Goal: Task Accomplishment & Management: Complete application form

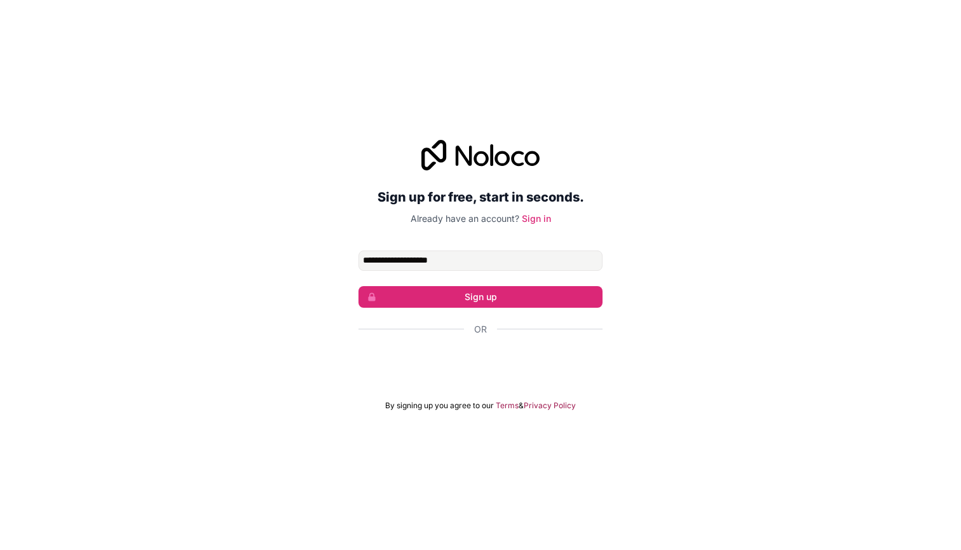
type input "**********"
click at [481, 296] on button "Sign up" at bounding box center [481, 297] width 244 height 22
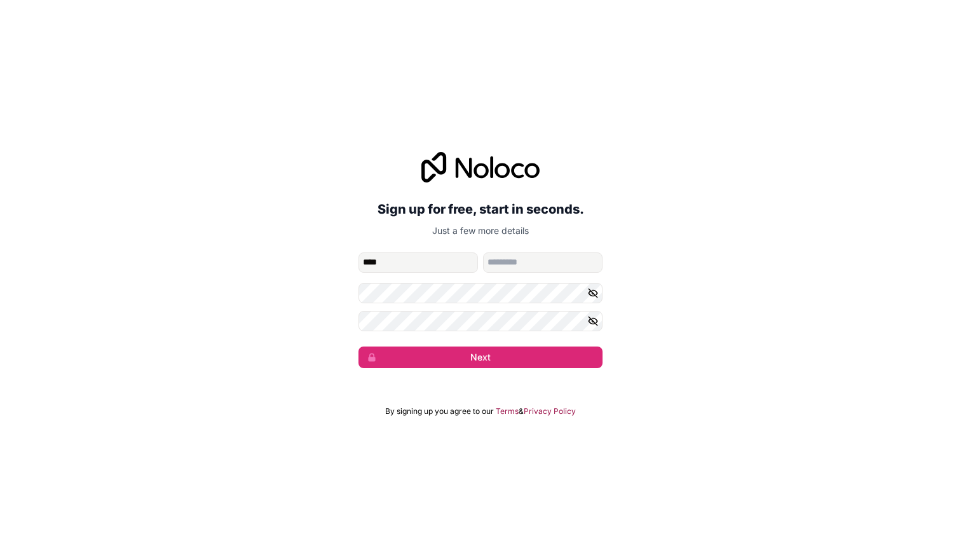
type input "****"
click at [481, 357] on button "Next" at bounding box center [481, 357] width 244 height 22
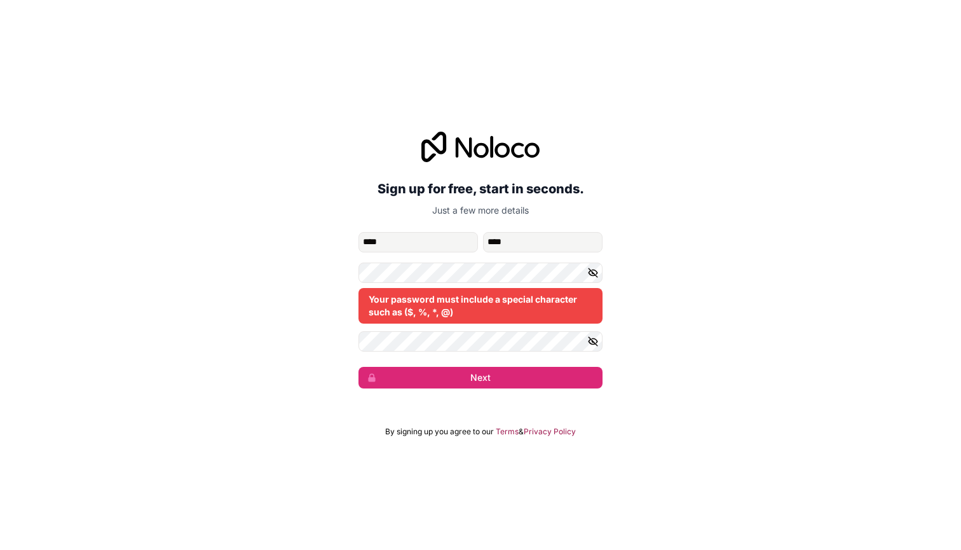
click at [766, 290] on div "**********" at bounding box center [480, 260] width 961 height 292
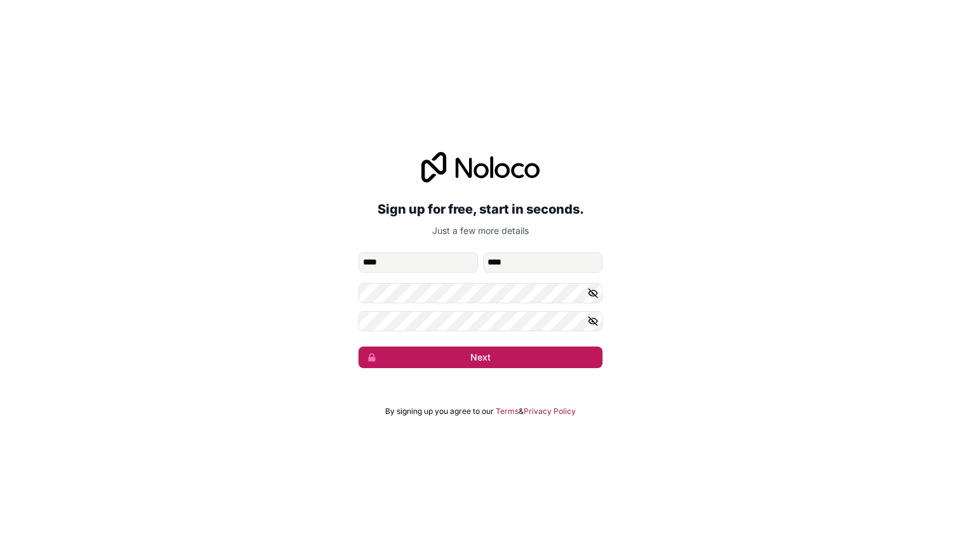
click at [473, 355] on button "Next" at bounding box center [481, 357] width 244 height 22
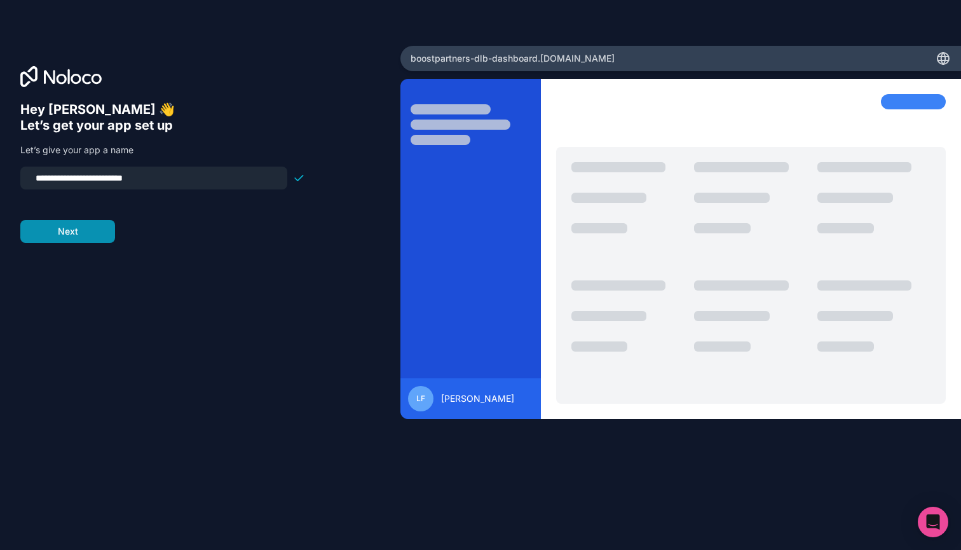
type input "**********"
click at [87, 233] on button "Next" at bounding box center [67, 231] width 95 height 23
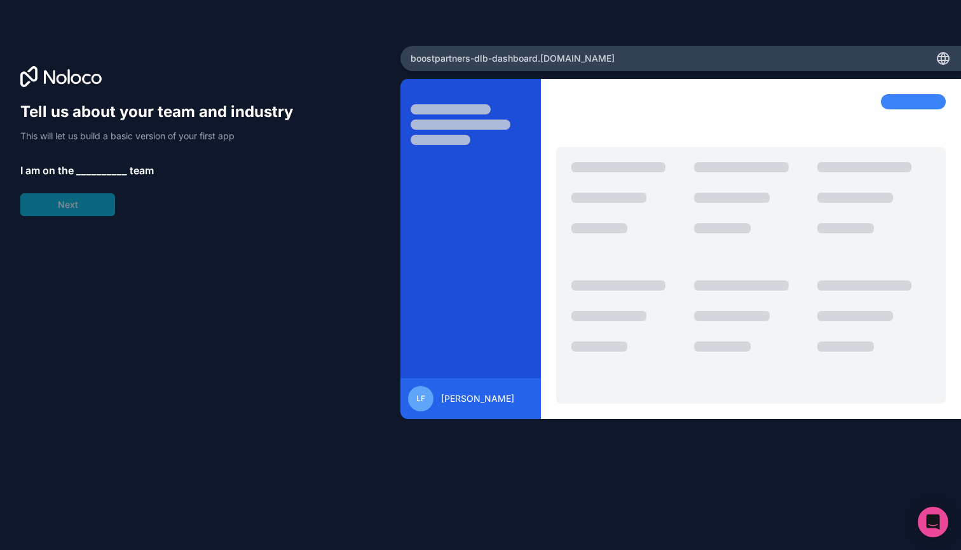
click at [100, 168] on span "__________" at bounding box center [101, 170] width 51 height 15
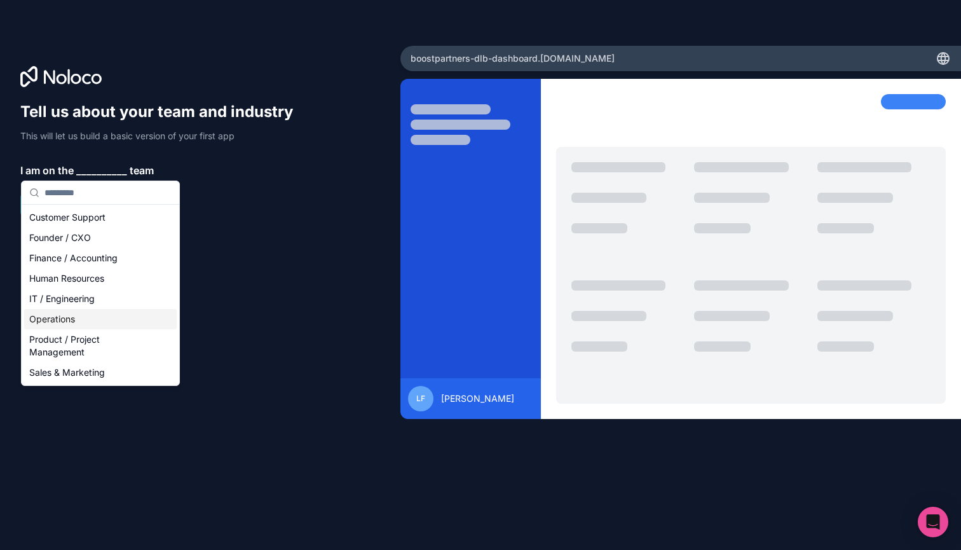
click at [83, 317] on div "Operations" at bounding box center [100, 319] width 153 height 20
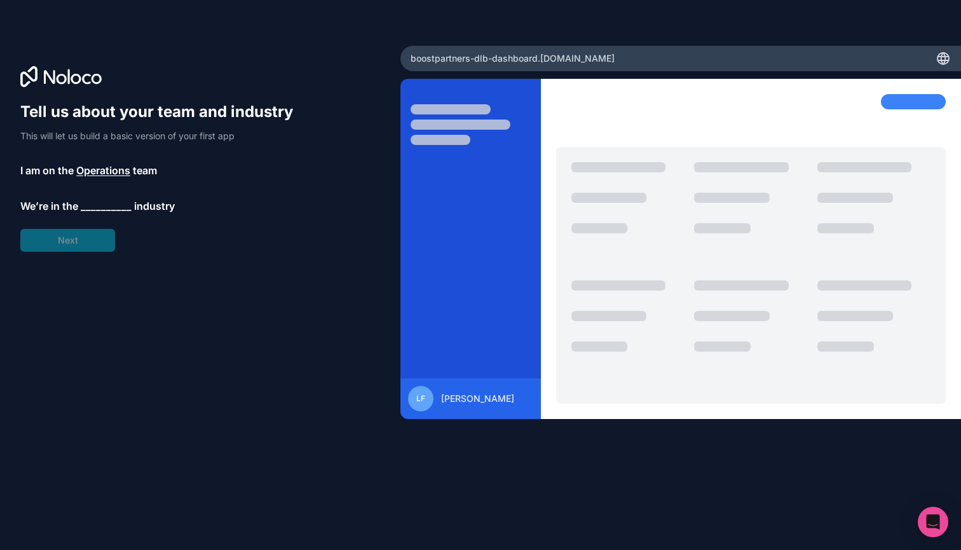
click at [106, 209] on span "__________" at bounding box center [106, 205] width 51 height 15
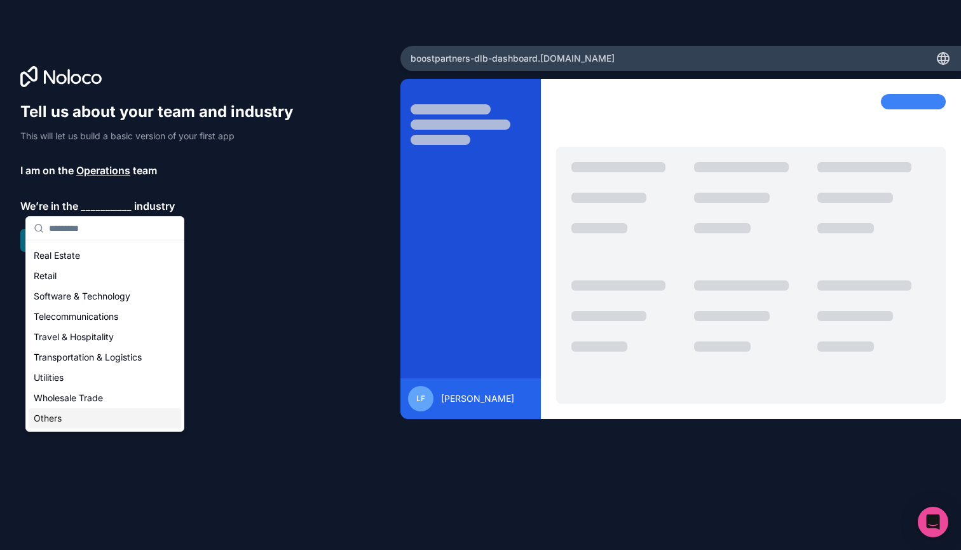
click at [55, 418] on div "Others" at bounding box center [105, 418] width 153 height 20
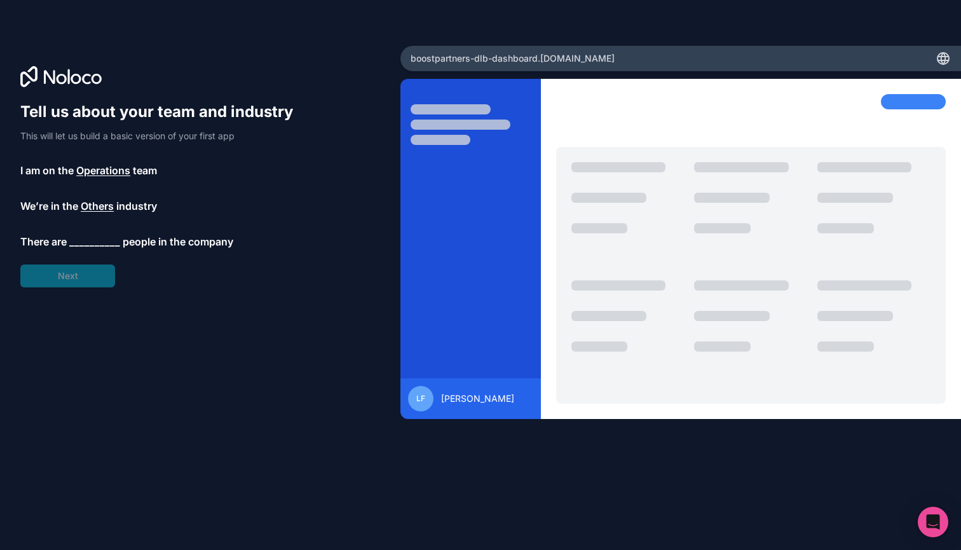
click at [86, 241] on span "__________" at bounding box center [94, 241] width 51 height 15
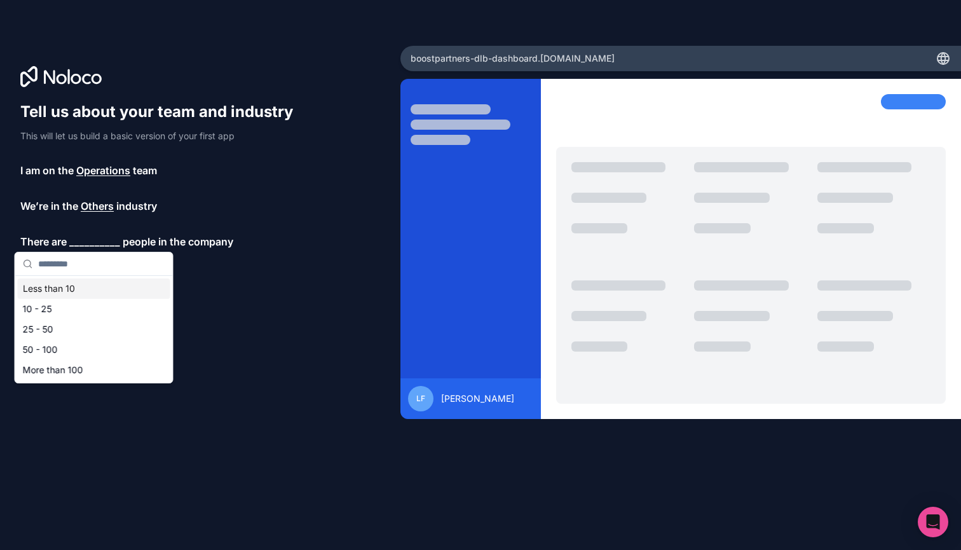
click at [88, 291] on div "Less than 10" at bounding box center [94, 288] width 153 height 20
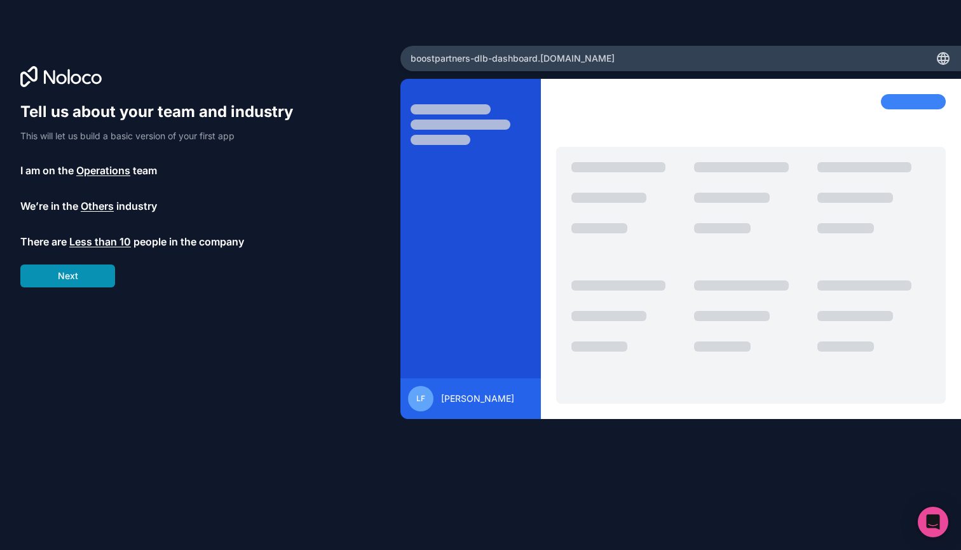
click at [86, 280] on button "Next" at bounding box center [67, 275] width 95 height 23
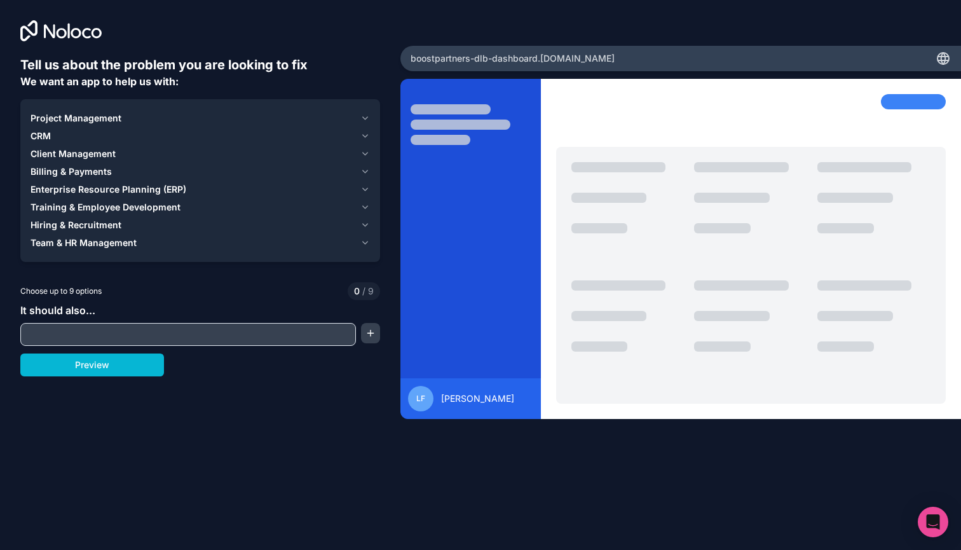
click at [374, 125] on div "Project Management CRM Client Management Billing & Payments Enterprise Resource…" at bounding box center [200, 180] width 360 height 163
click at [365, 119] on icon "button" at bounding box center [365, 118] width 5 height 3
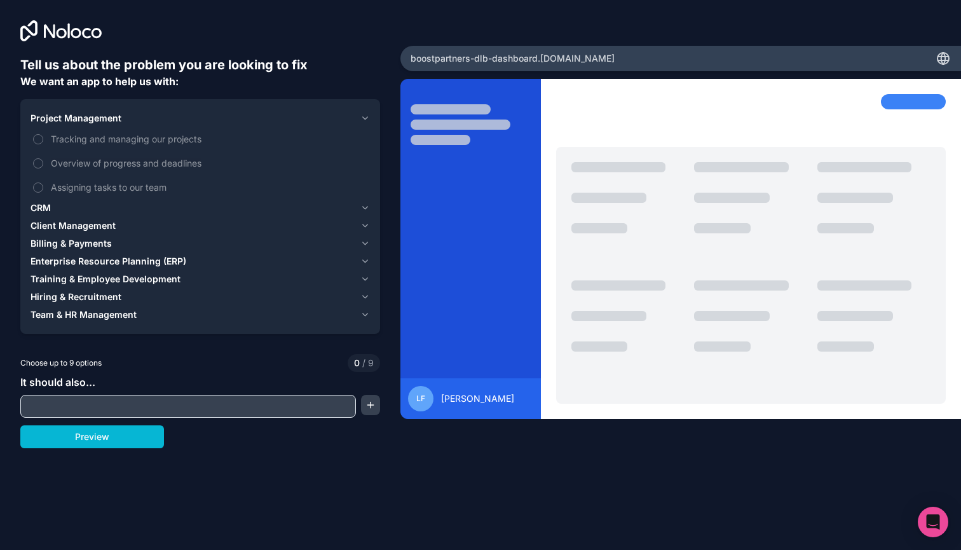
click at [365, 119] on icon "button" at bounding box center [365, 118] width 5 height 3
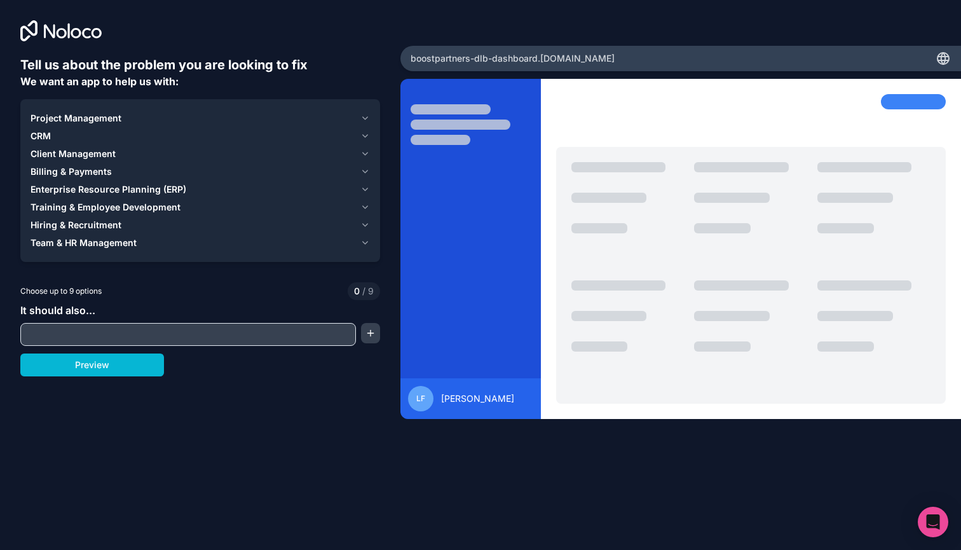
click at [365, 119] on icon "button" at bounding box center [365, 118] width 5 height 3
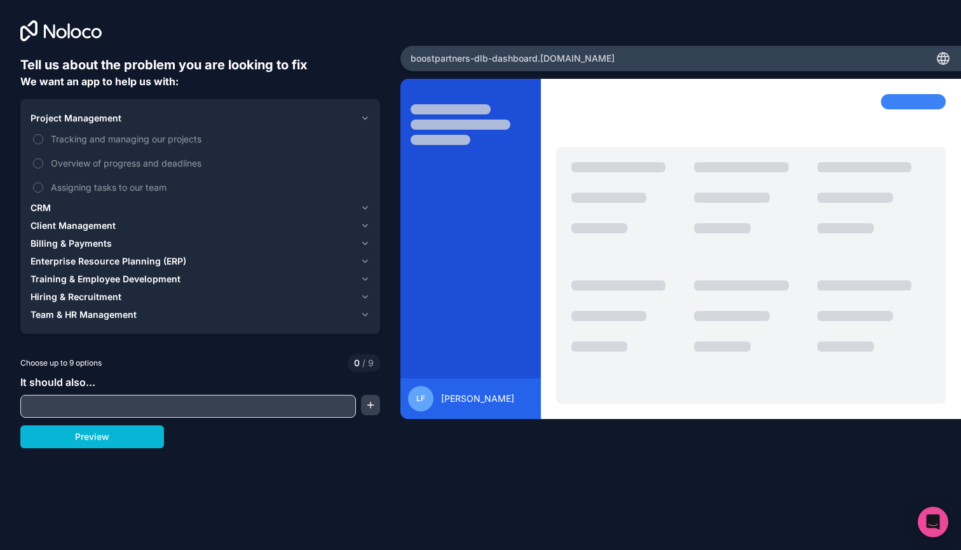
click at [365, 119] on icon "button" at bounding box center [365, 118] width 5 height 3
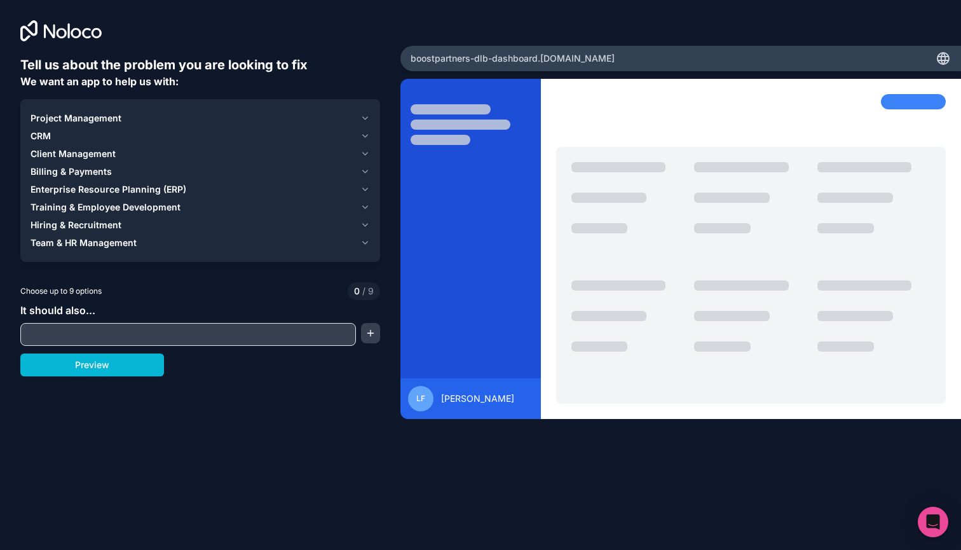
click at [365, 154] on icon "button" at bounding box center [365, 154] width 10 height 10
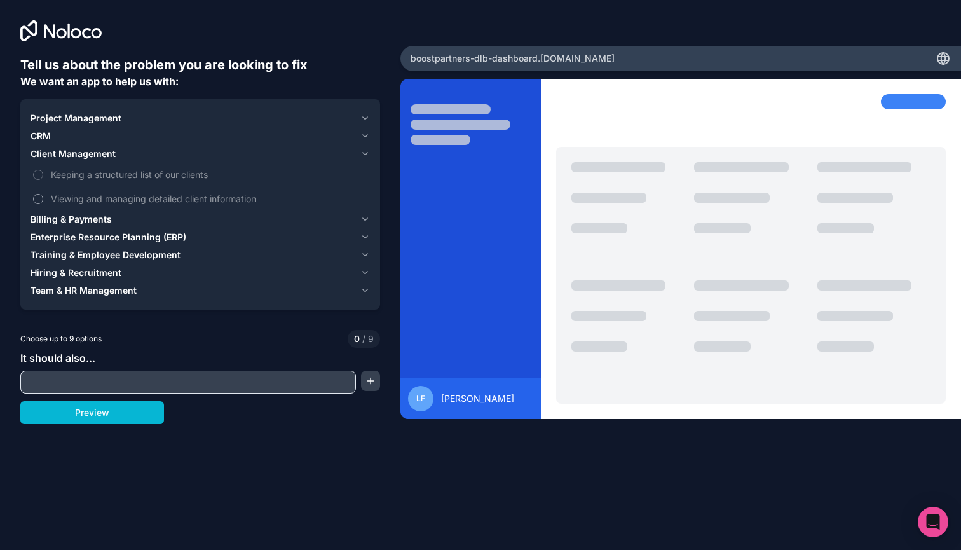
click at [240, 198] on span "Viewing and managing detailed client information" at bounding box center [209, 198] width 317 height 13
click at [43, 198] on button "Viewing and managing detailed client information" at bounding box center [38, 199] width 10 height 10
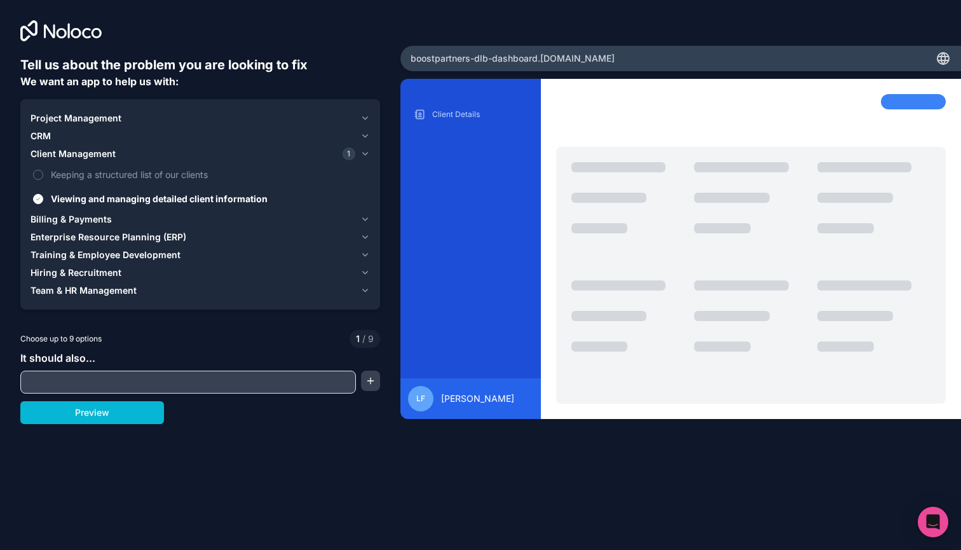
click at [362, 217] on icon "button" at bounding box center [365, 219] width 10 height 10
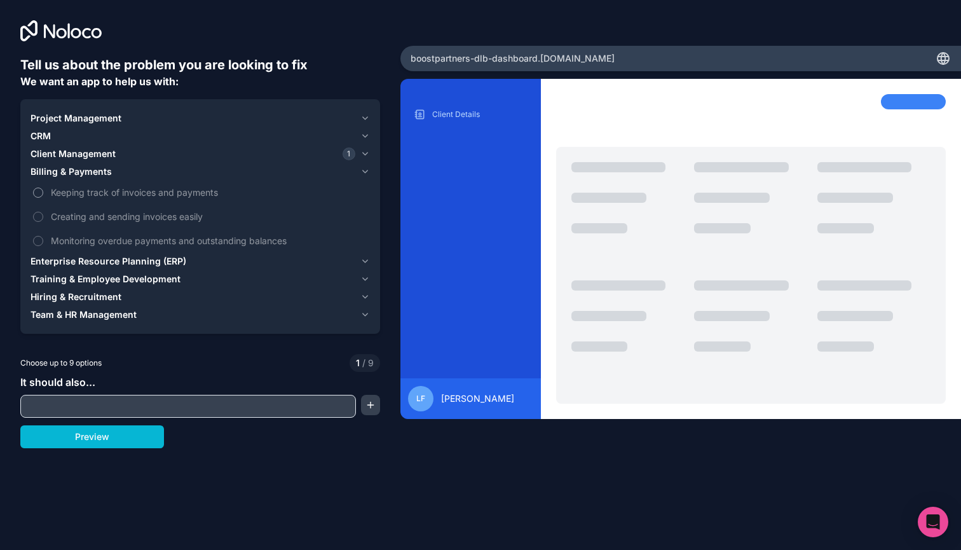
click at [194, 195] on span "Keeping track of invoices and payments" at bounding box center [209, 192] width 317 height 13
click at [43, 195] on button "Keeping track of invoices and payments" at bounding box center [38, 193] width 10 height 10
click at [285, 258] on div "Enterprise Resource Planning (ERP)" at bounding box center [193, 261] width 325 height 13
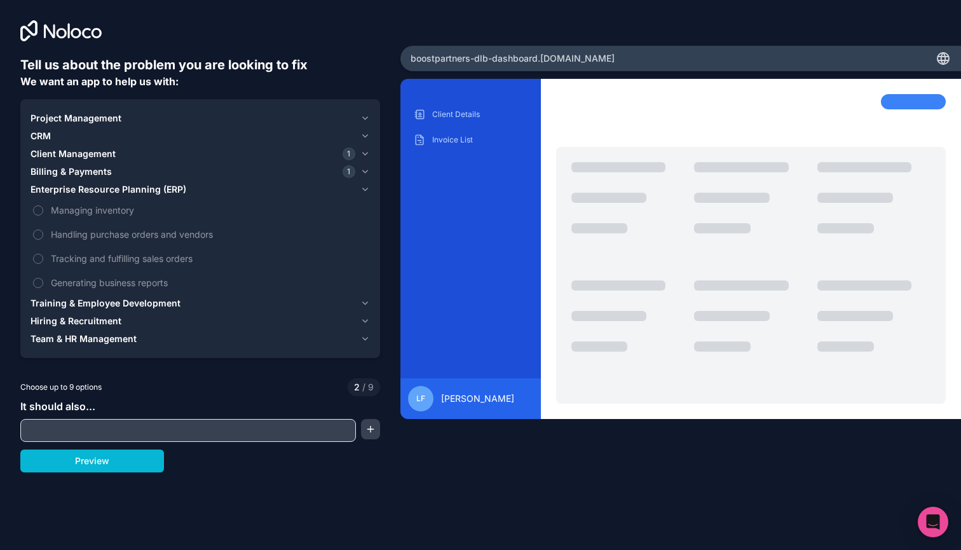
click at [280, 304] on div "Training & Employee Development" at bounding box center [193, 303] width 325 height 13
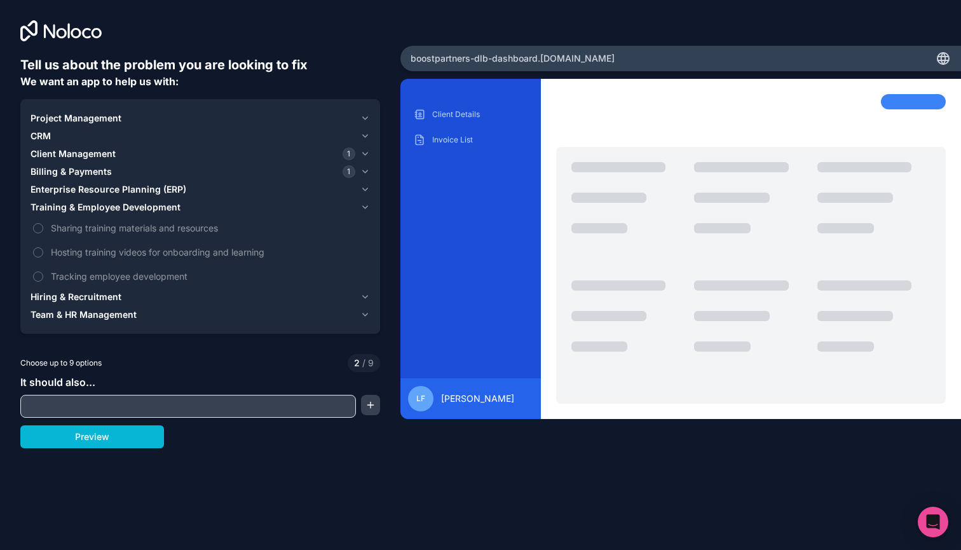
click at [275, 299] on div "Hiring & Recruitment" at bounding box center [193, 297] width 325 height 13
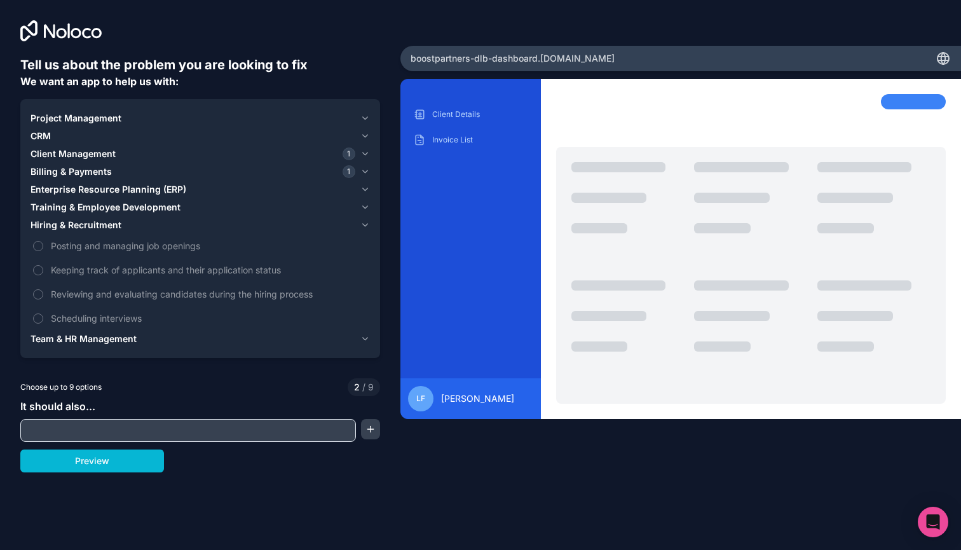
click at [271, 343] on div "Team & HR Management" at bounding box center [193, 338] width 325 height 13
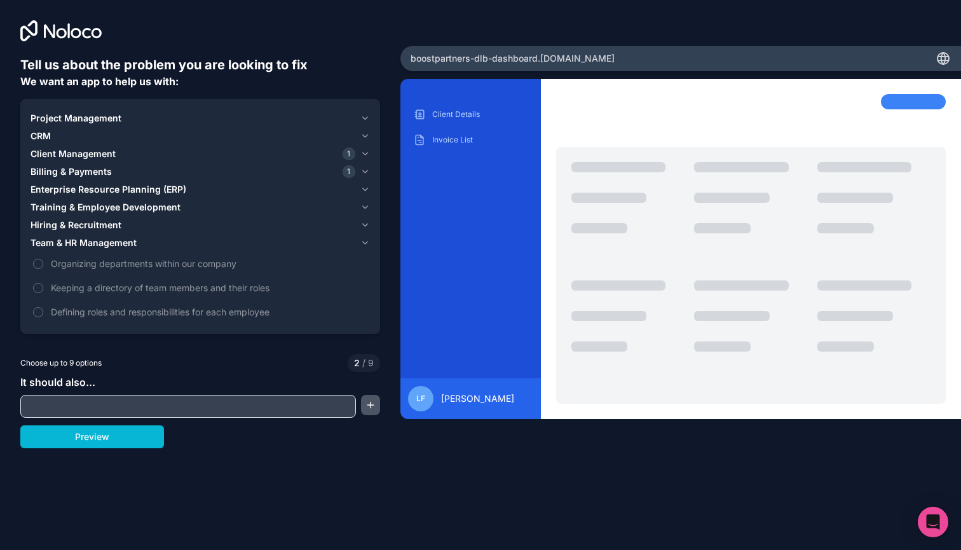
click at [369, 410] on button "button" at bounding box center [370, 405] width 19 height 20
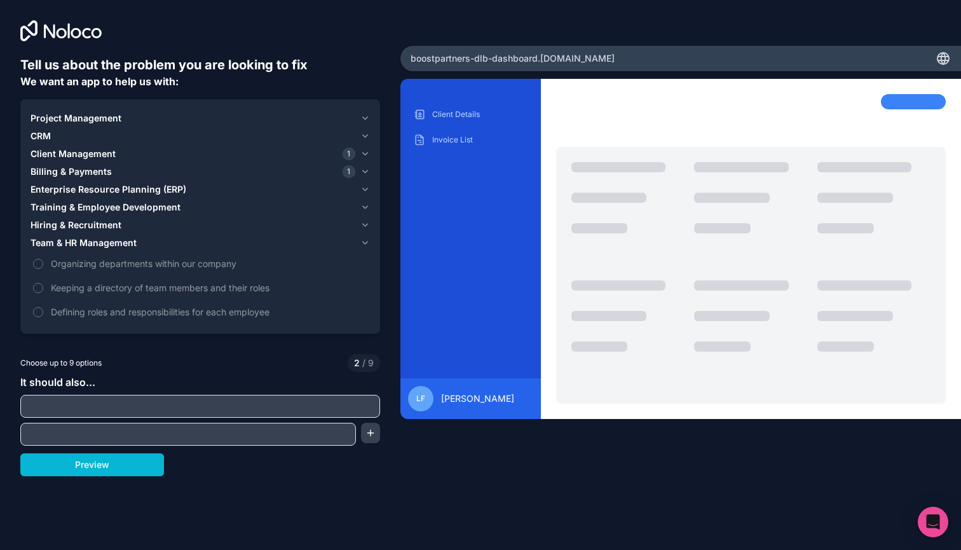
click at [332, 409] on input "text" at bounding box center [200, 406] width 353 height 18
click at [123, 467] on button "Preview" at bounding box center [92, 464] width 144 height 23
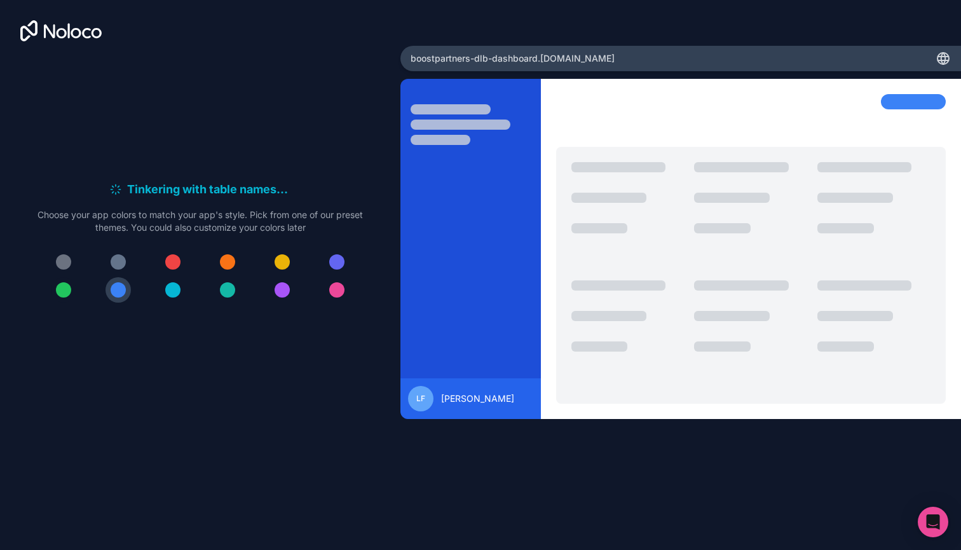
click at [62, 290] on div at bounding box center [63, 289] width 15 height 15
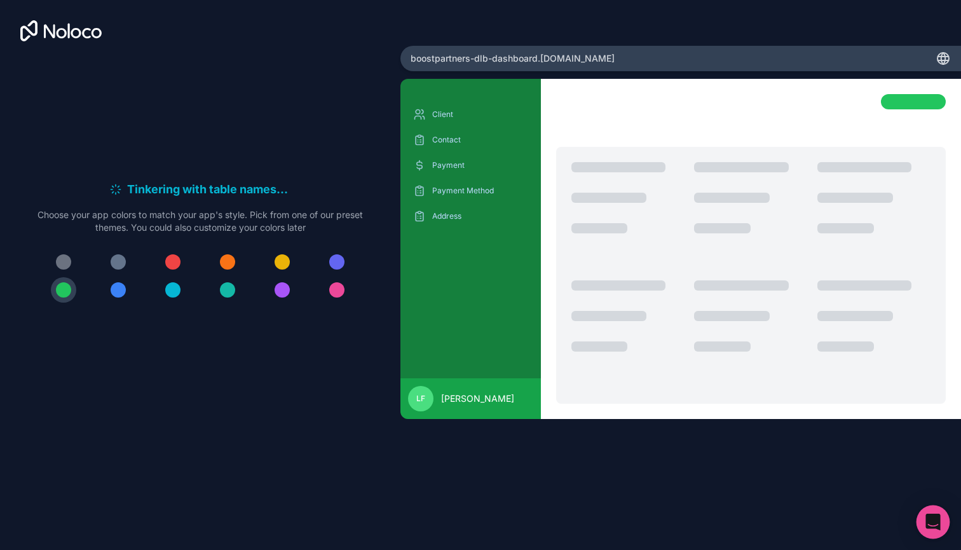
click at [926, 521] on div "Open Intercom Messenger" at bounding box center [934, 522] width 34 height 34
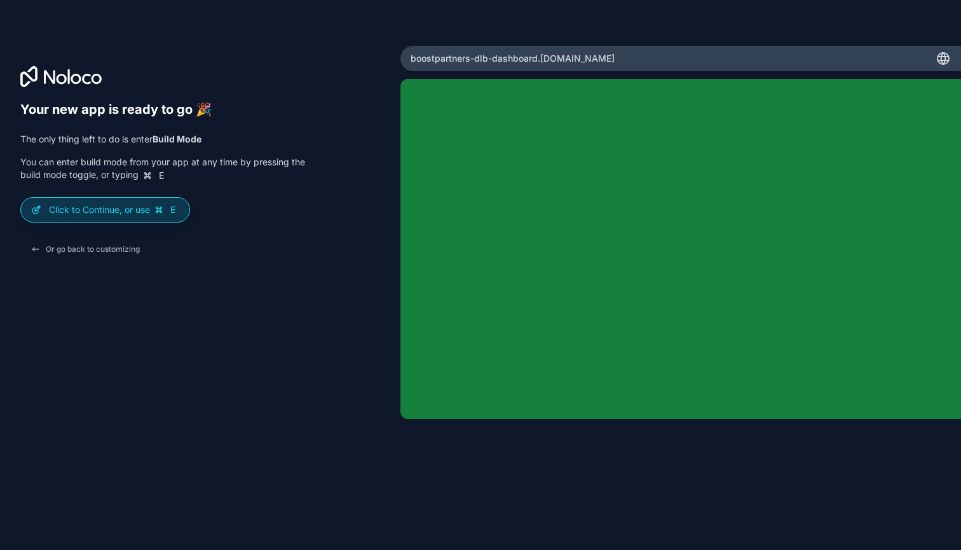
click at [144, 210] on p "Click to Continue, or use E" at bounding box center [114, 209] width 130 height 13
